Goal: Find specific page/section

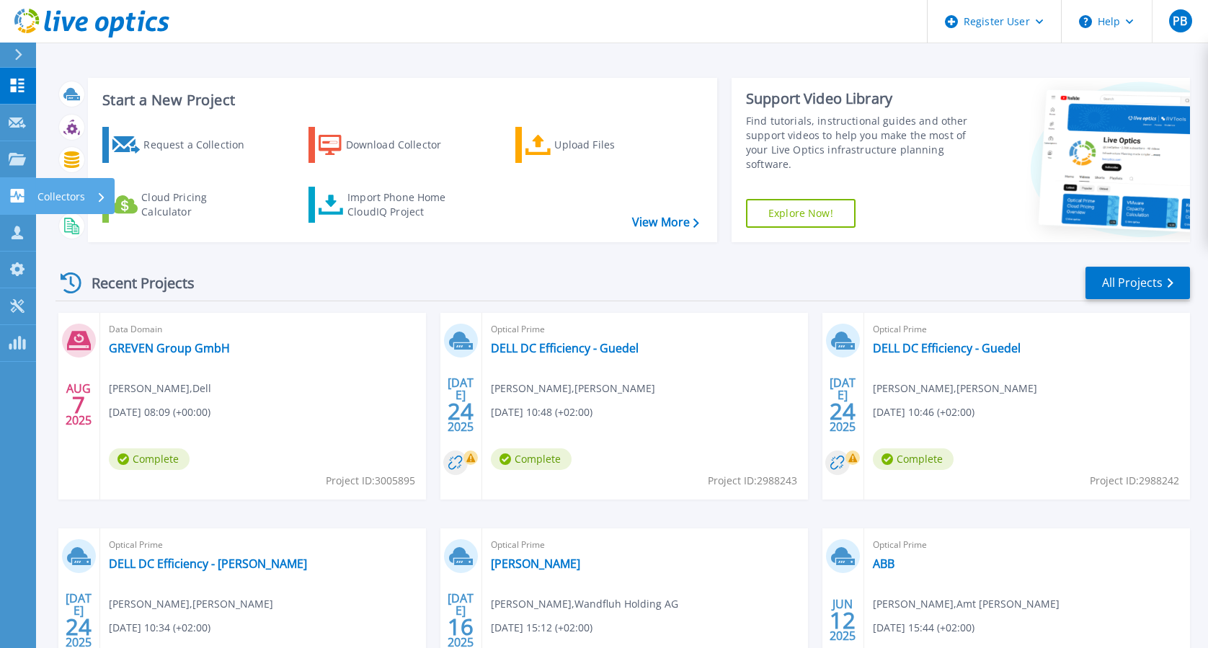
click at [6, 182] on link "Collectors Collectors" at bounding box center [18, 196] width 36 height 37
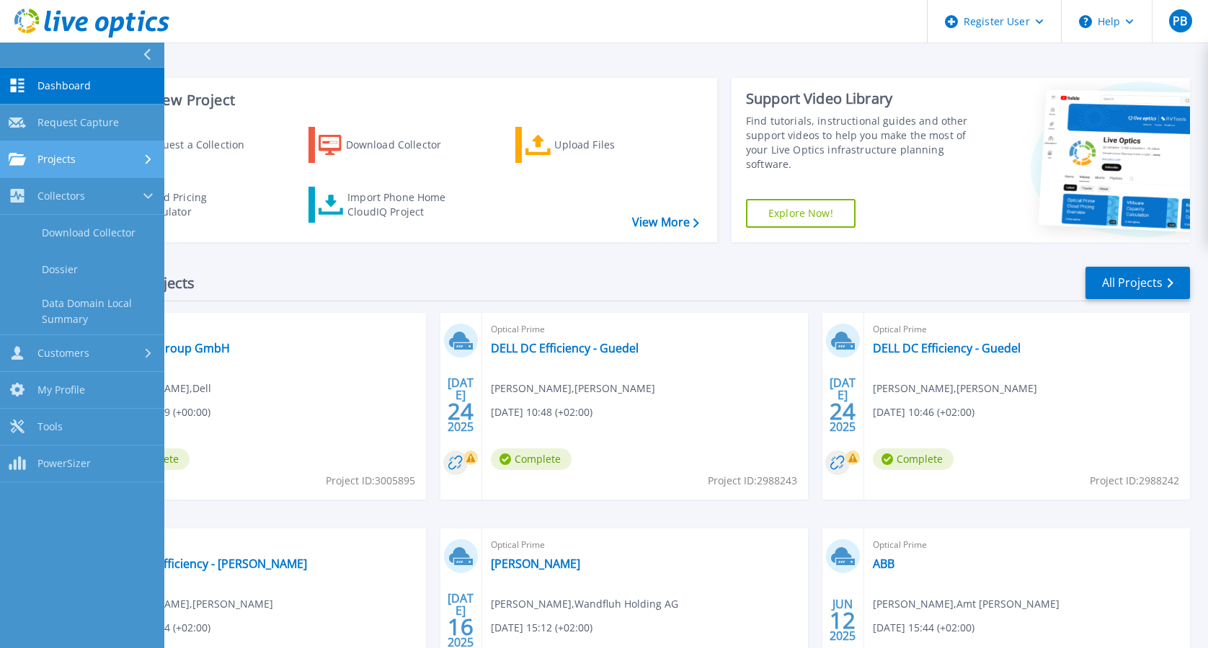
click at [13, 150] on link "Projects Projects" at bounding box center [82, 159] width 164 height 37
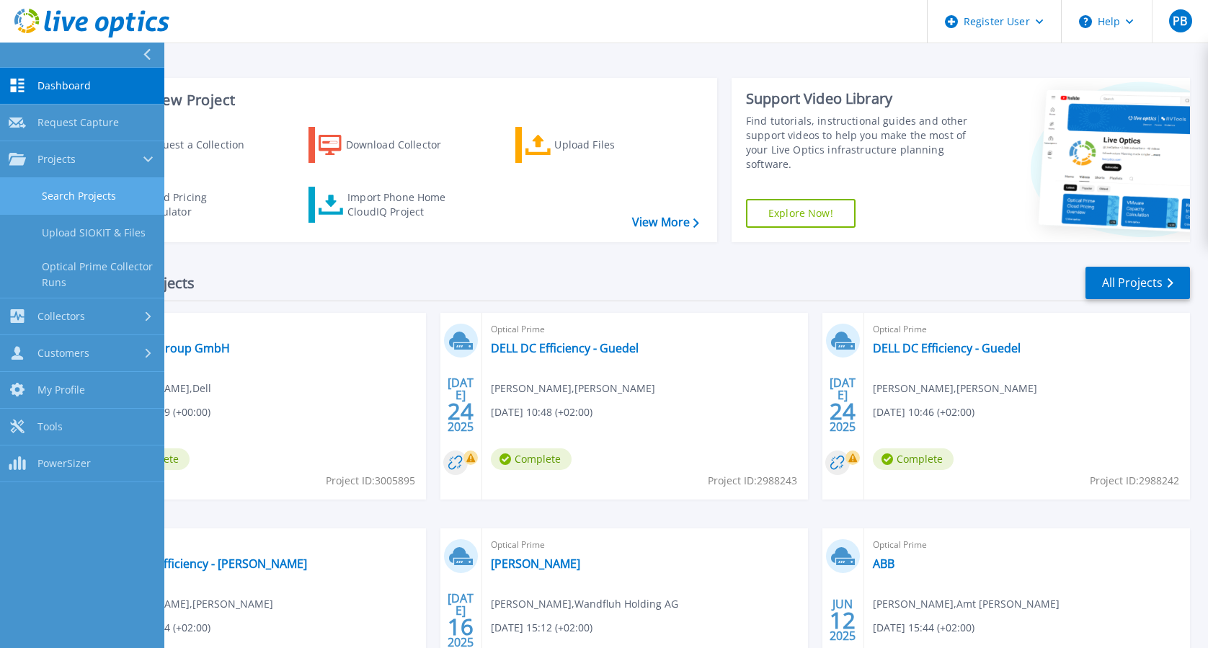
click at [43, 187] on link "Search Projects" at bounding box center [82, 196] width 164 height 37
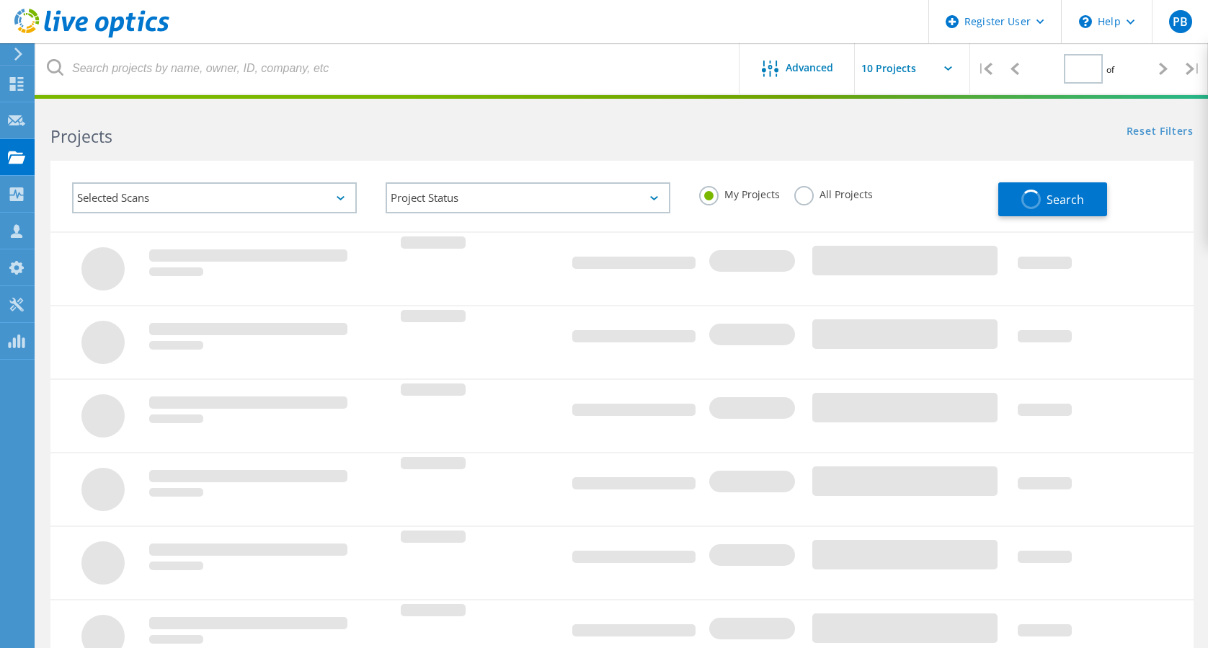
type input "1"
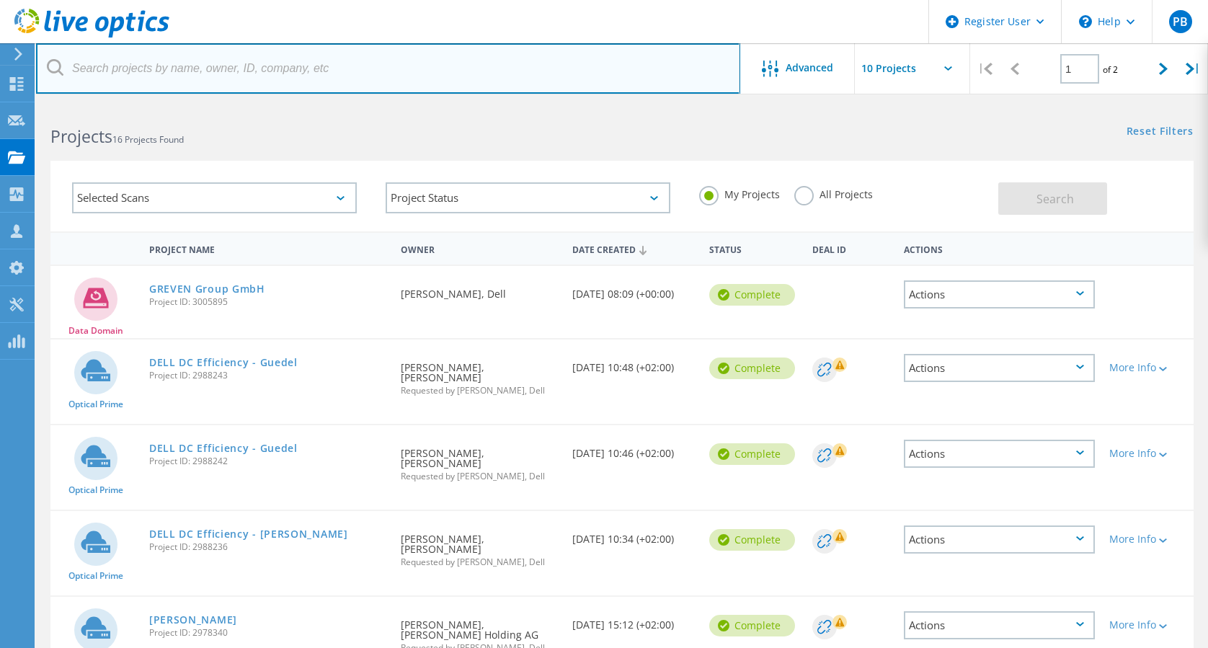
click at [271, 56] on input "text" at bounding box center [388, 68] width 704 height 50
type input "dataschalt"
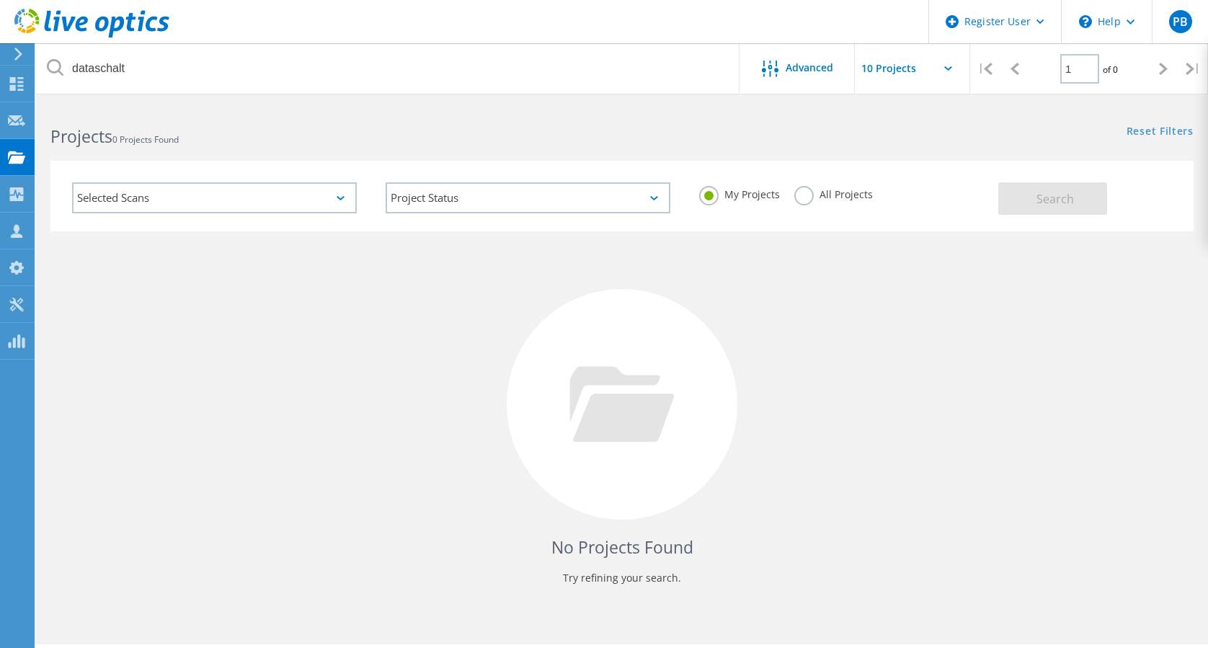
click at [818, 182] on div "My Projects All Projects" at bounding box center [842, 194] width 314 height 53
drag, startPoint x: 805, startPoint y: 193, endPoint x: 803, endPoint y: 202, distance: 8.9
click at [803, 200] on label "All Projects" at bounding box center [833, 193] width 79 height 14
click at [0, 0] on input "All Projects" at bounding box center [0, 0] width 0 height 0
click at [803, 200] on label "All Projects" at bounding box center [833, 193] width 79 height 14
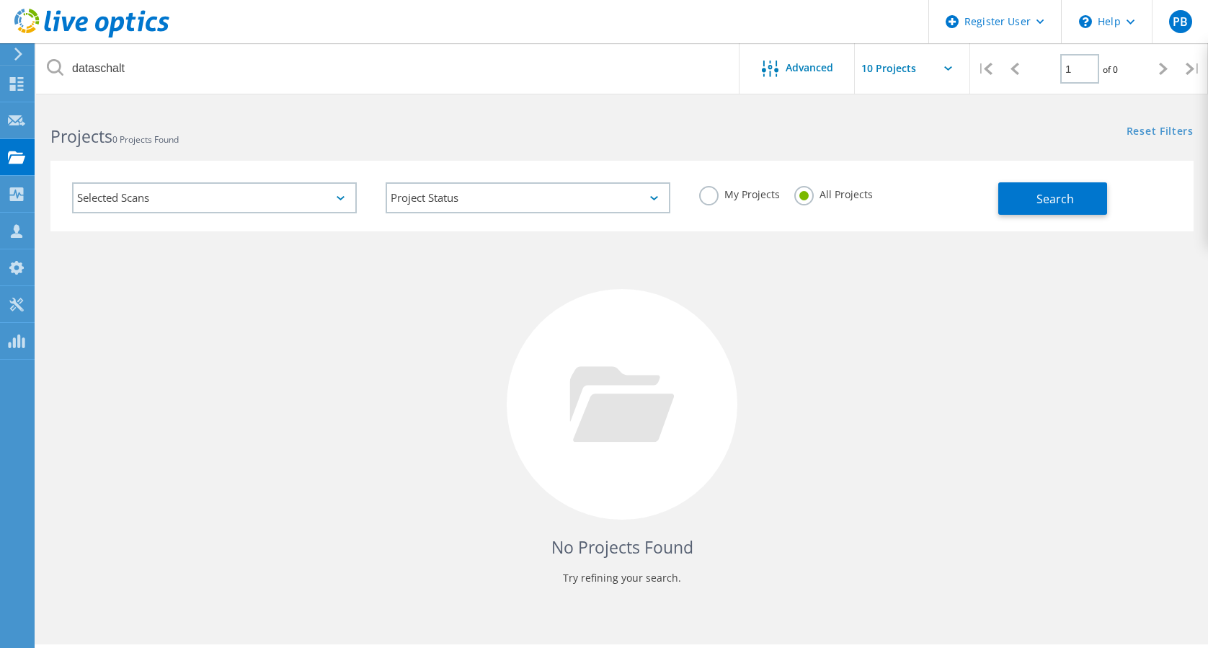
click at [0, 0] on input "All Projects" at bounding box center [0, 0] width 0 height 0
click at [1031, 210] on button "Search" at bounding box center [1052, 198] width 109 height 32
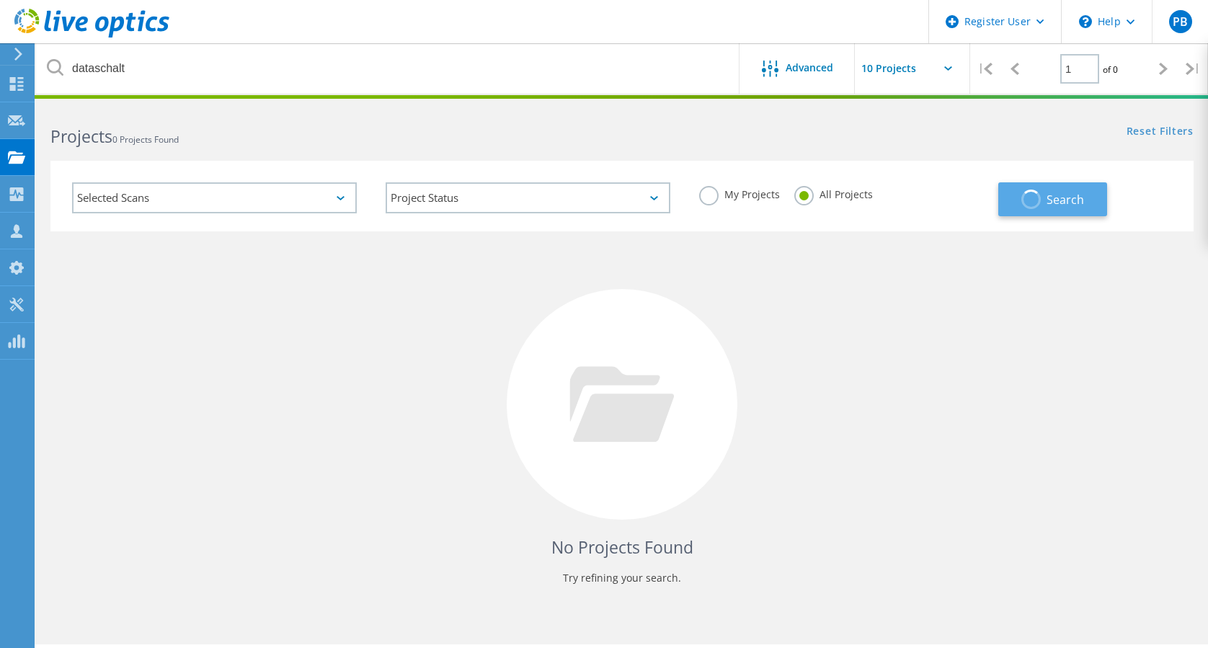
click at [1031, 210] on button "Search" at bounding box center [1052, 199] width 109 height 34
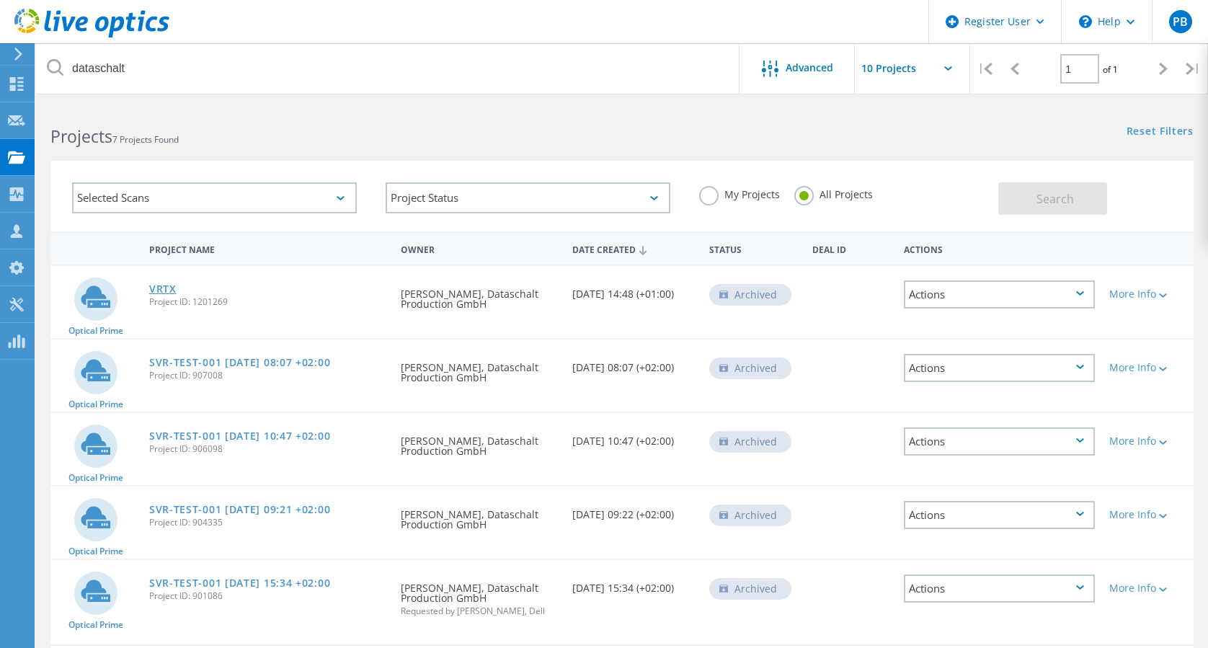
click at [161, 289] on link "VRTX" at bounding box center [162, 289] width 27 height 10
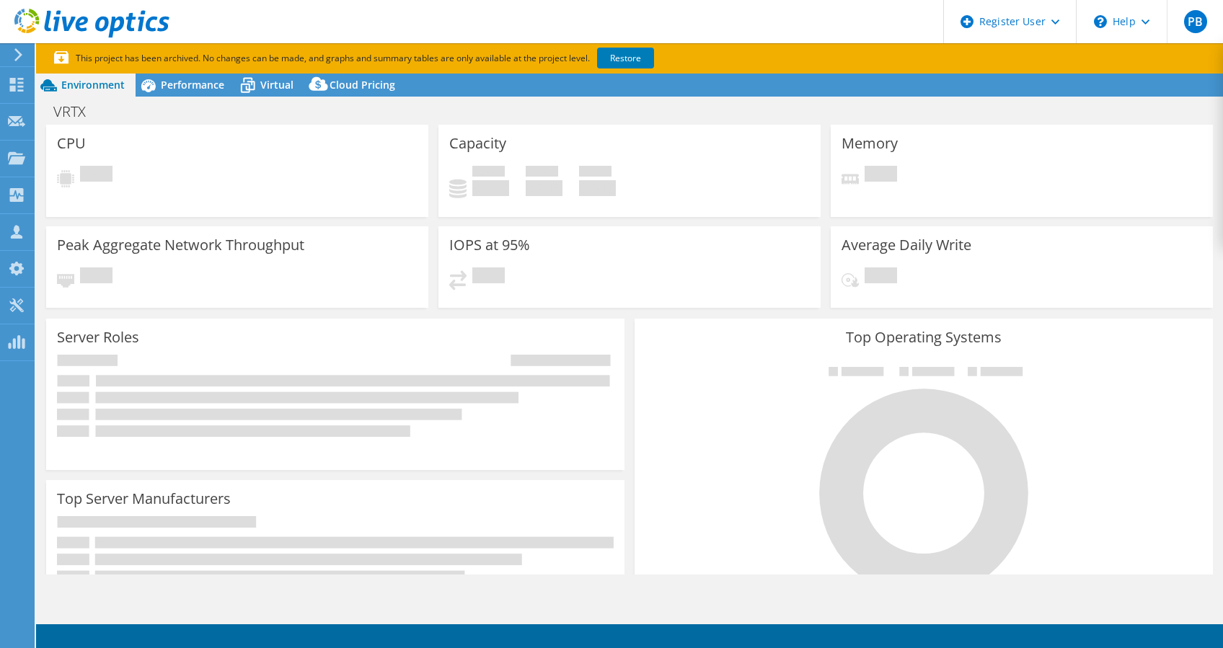
select select "USD"
